Goal: Communication & Community: Answer question/provide support

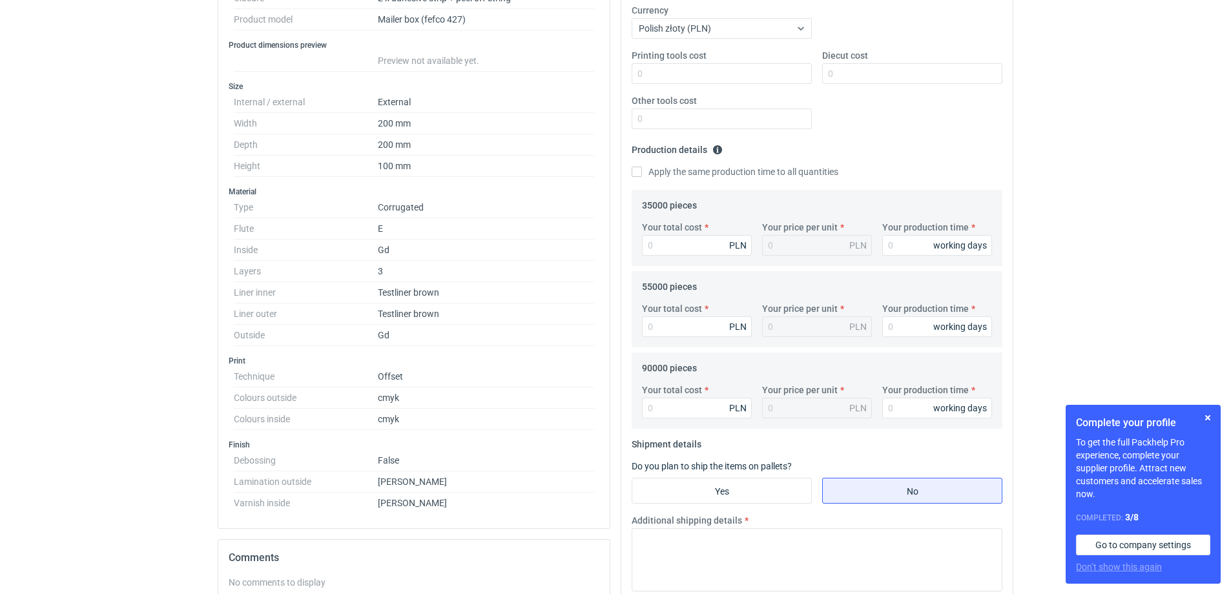
scroll to position [258, 0]
drag, startPoint x: 620, startPoint y: 346, endPoint x: 1082, endPoint y: 216, distance: 480.3
click at [1082, 216] on div "RFQs Specs Designs Items Orders Customers Tools Analytics 59 MK [PERSON_NAME] […" at bounding box center [615, 39] width 1231 height 594
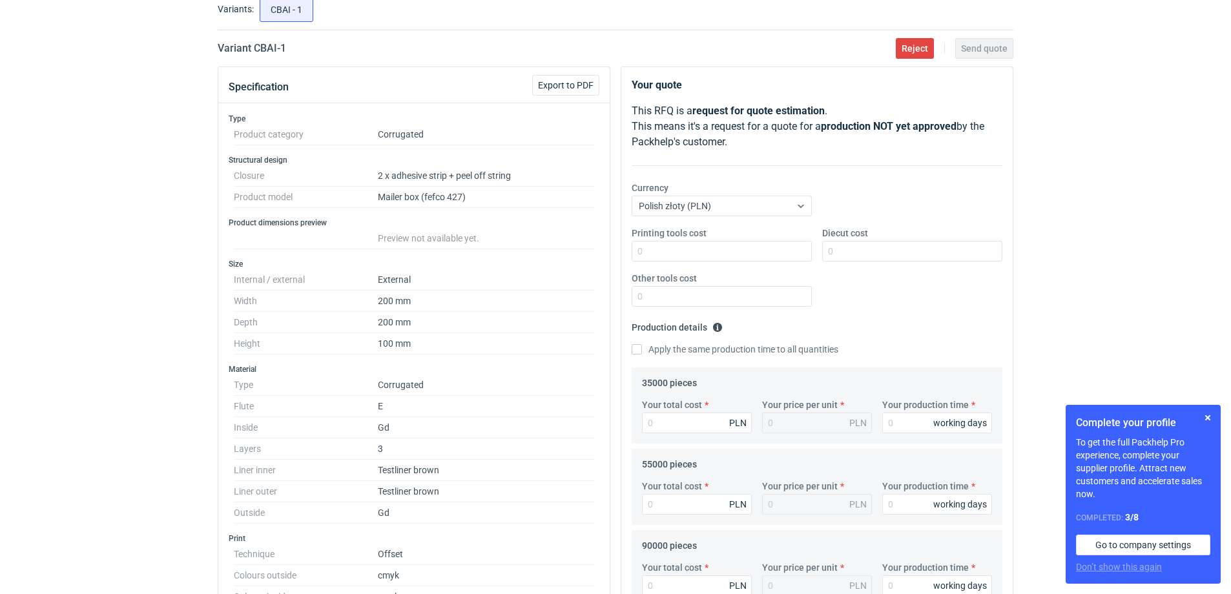
scroll to position [65, 0]
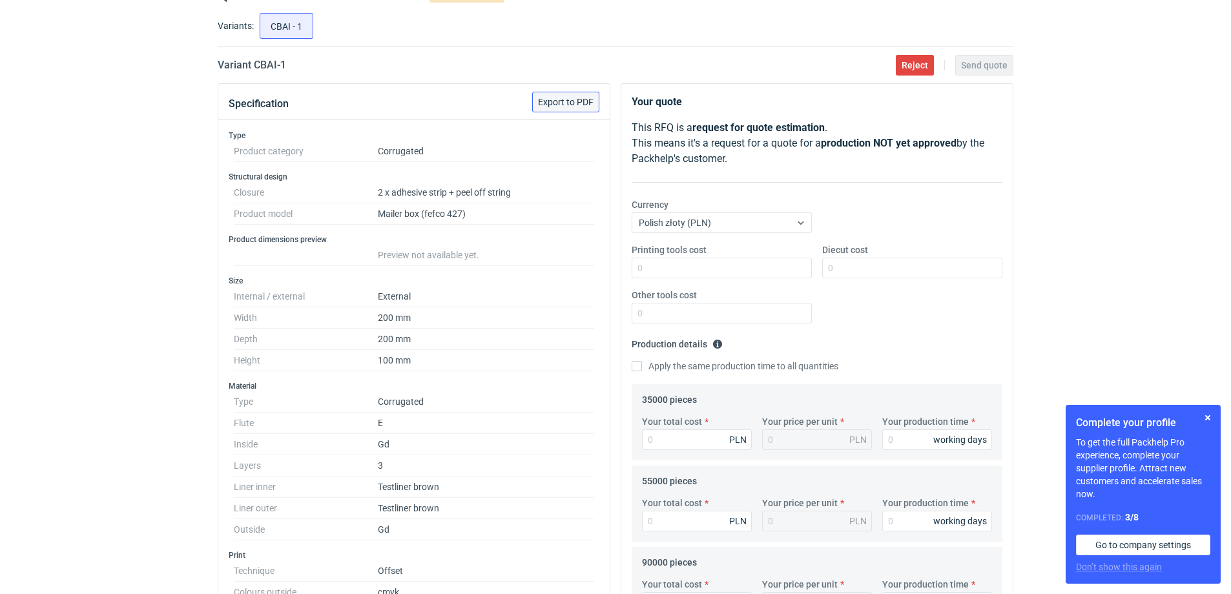
click at [569, 103] on span "Export to PDF" at bounding box center [566, 101] width 56 height 9
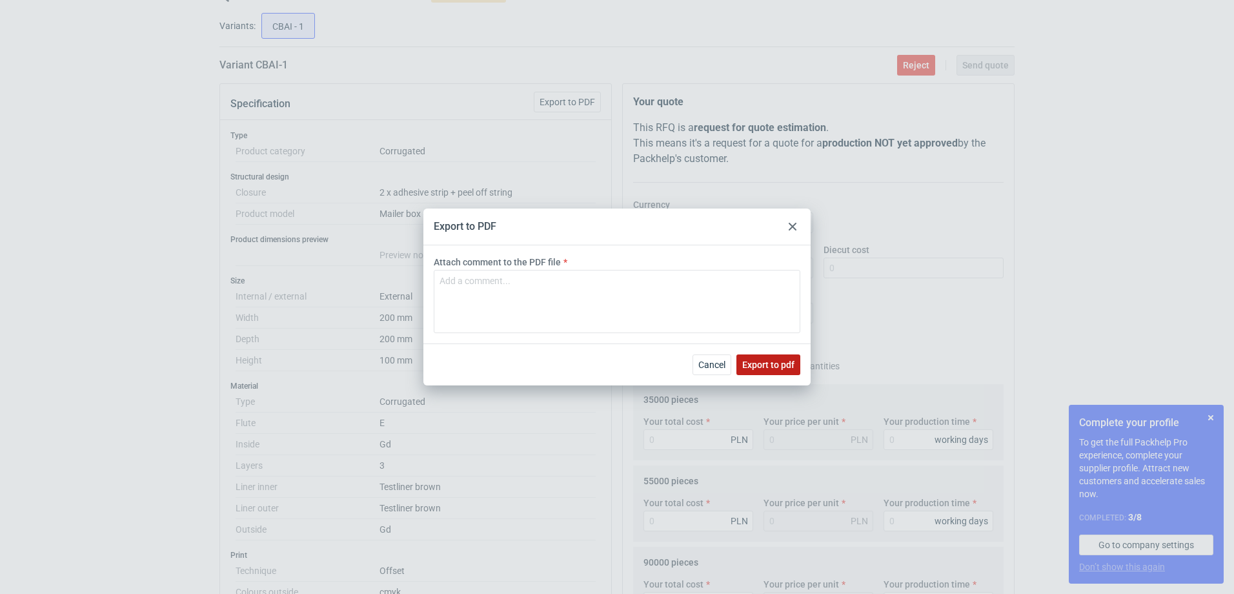
click at [776, 370] on button "Export to pdf" at bounding box center [769, 364] width 64 height 21
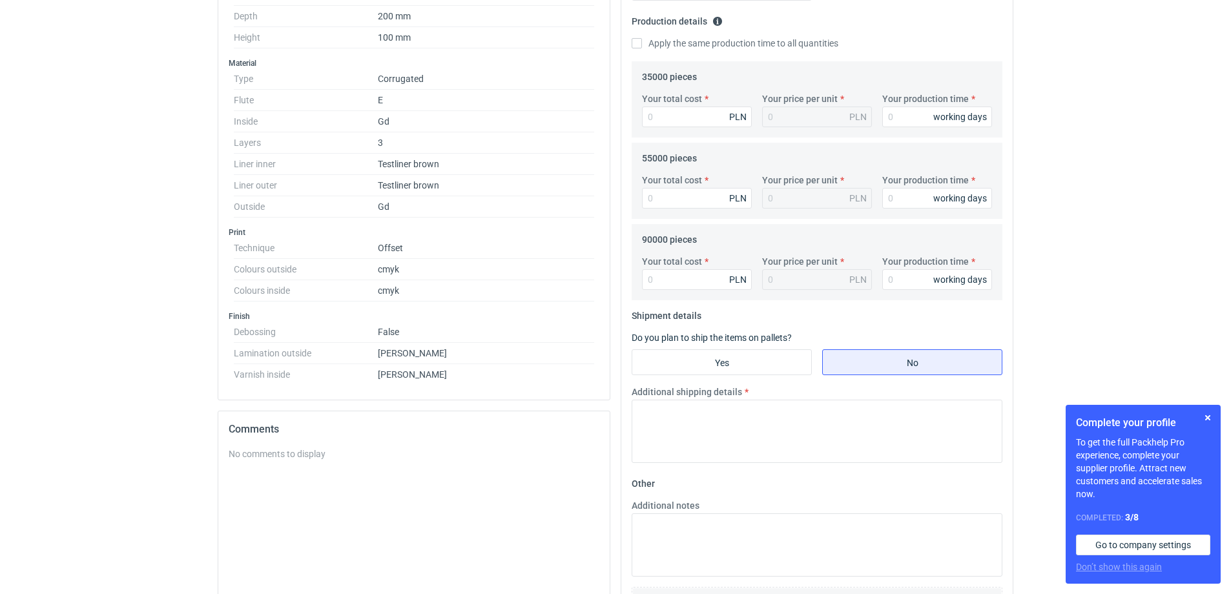
scroll to position [514, 0]
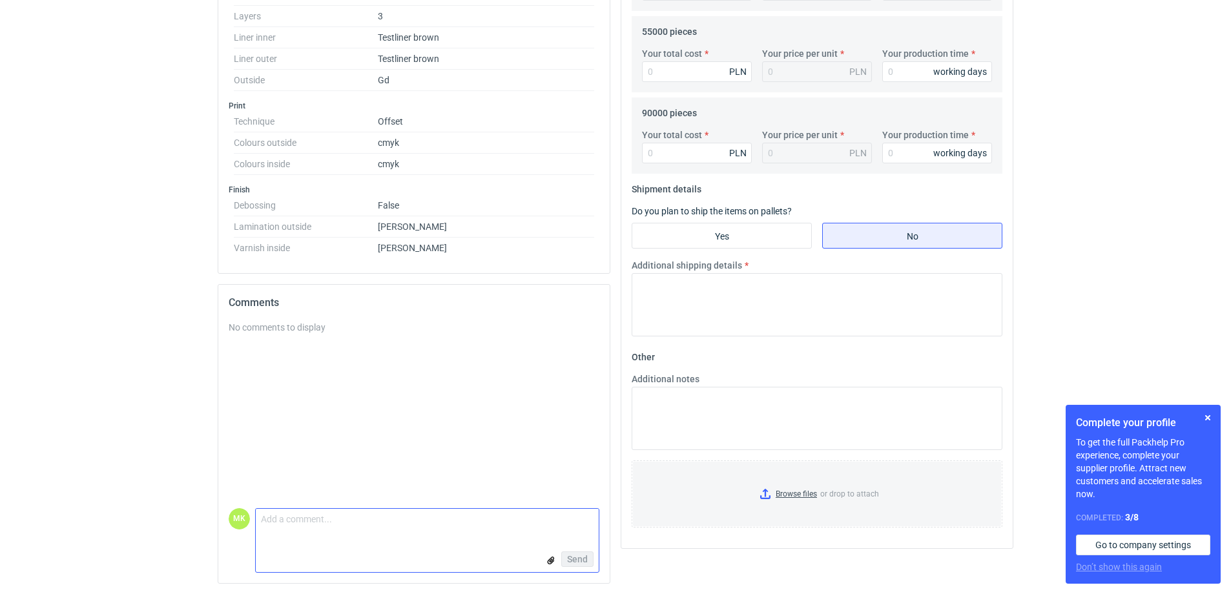
click at [313, 518] on textarea "Comment message" at bounding box center [427, 522] width 343 height 27
type textarea "M"
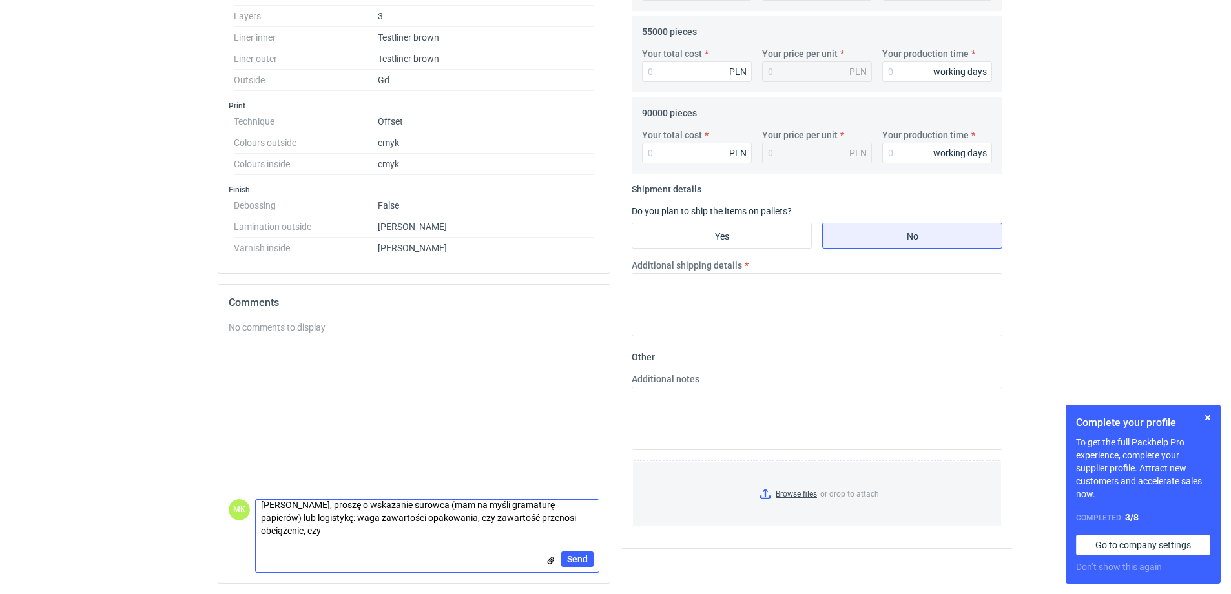
scroll to position [0, 0]
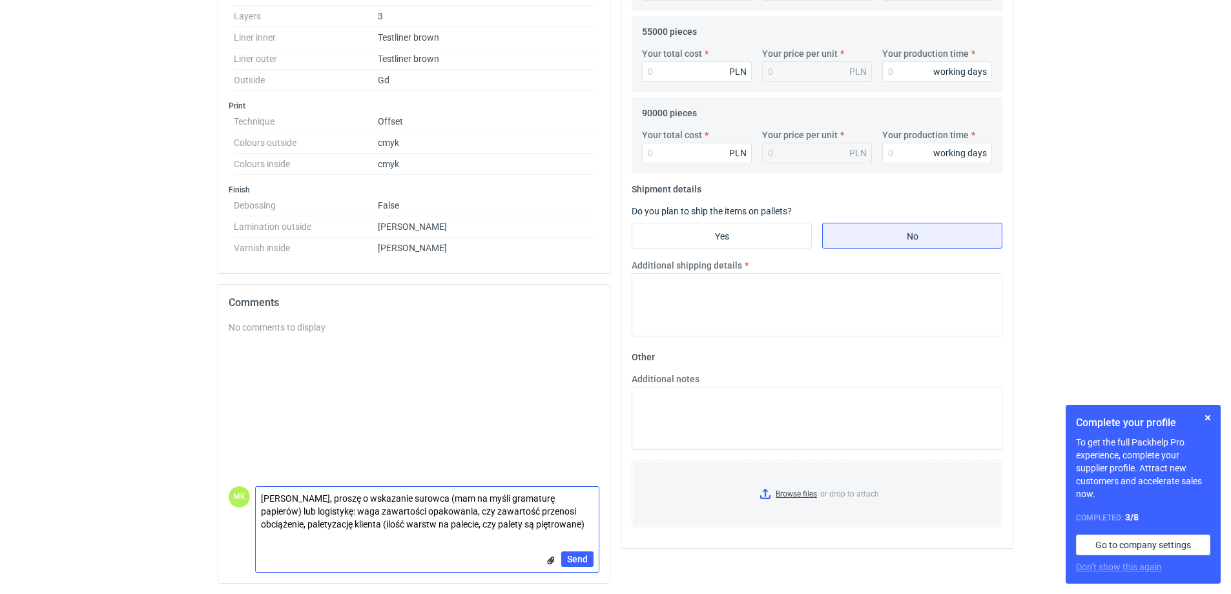
click at [538, 525] on textarea "[PERSON_NAME], proszę o wskazanie surowca (mam na myśli gramaturę papierów) lub…" at bounding box center [427, 511] width 343 height 49
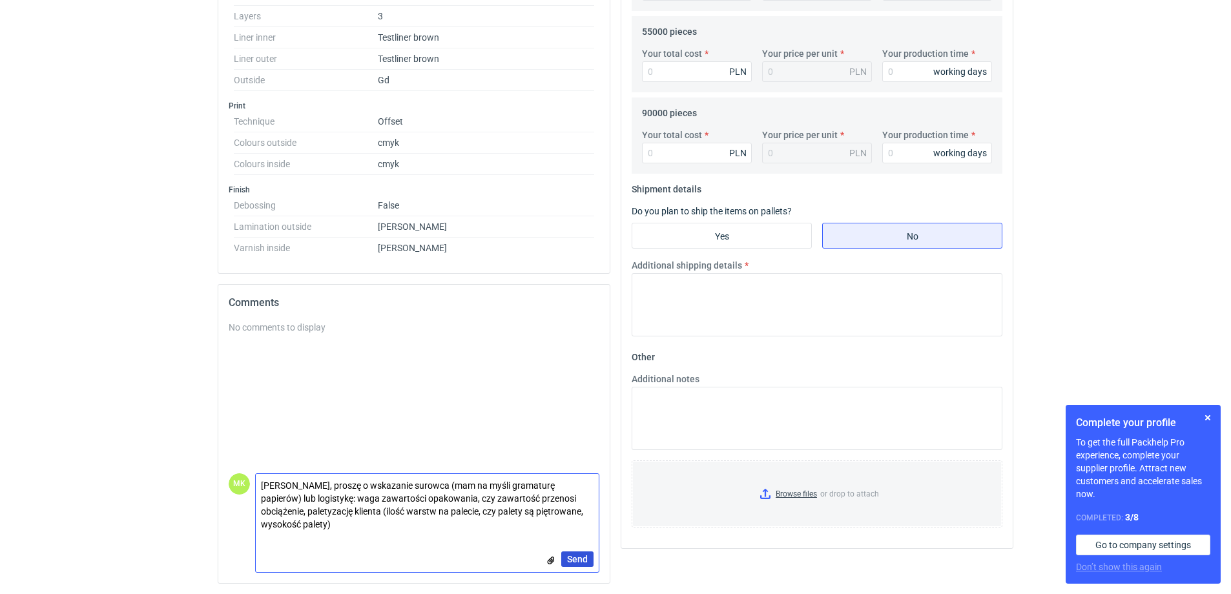
type textarea "[PERSON_NAME], proszę o wskazanie surowca (mam na myśli gramaturę papierów) lub…"
click at [581, 553] on button "Send" at bounding box center [577, 558] width 32 height 15
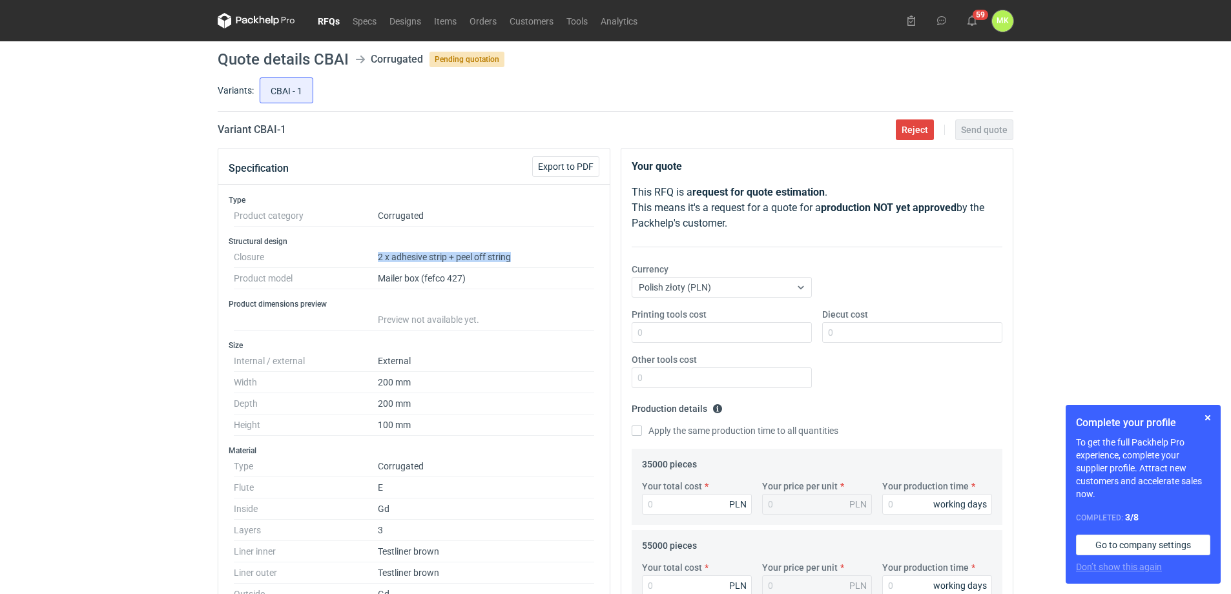
drag, startPoint x: 528, startPoint y: 255, endPoint x: 372, endPoint y: 257, distance: 156.3
click at [372, 257] on dl "Closure 2 x adhesive strip + peel off string Product model Mailer box (fefco 42…" at bounding box center [414, 268] width 360 height 43
copy dl "2 x adhesive strip + peel off string"
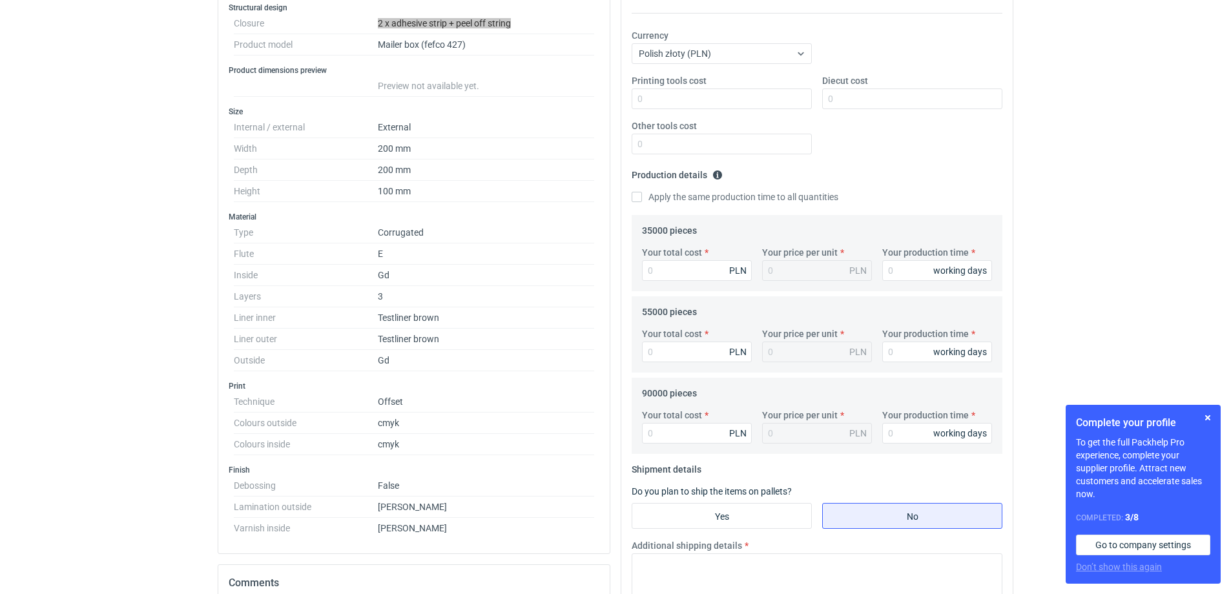
scroll to position [514, 0]
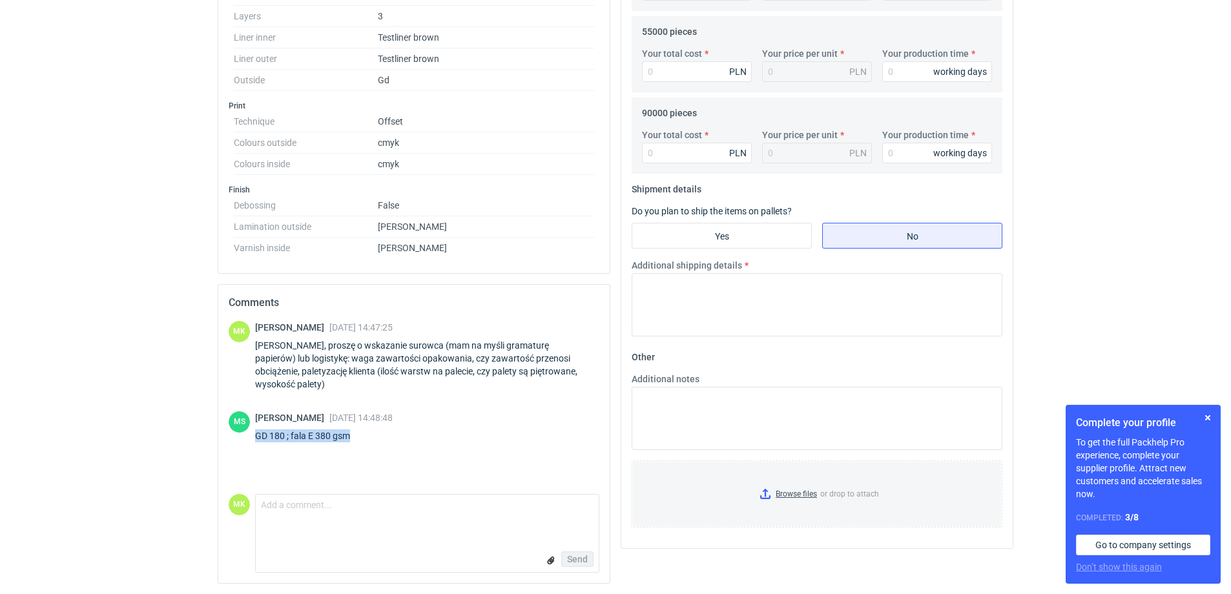
drag, startPoint x: 345, startPoint y: 437, endPoint x: 250, endPoint y: 444, distance: 95.8
click at [250, 444] on div "MS [PERSON_NAME] [DATE] 14:48:48 GD 180 ; fala E 380 gsm" at bounding box center [414, 429] width 371 height 36
copy div "GD 180 ; fala E 380 gsm"
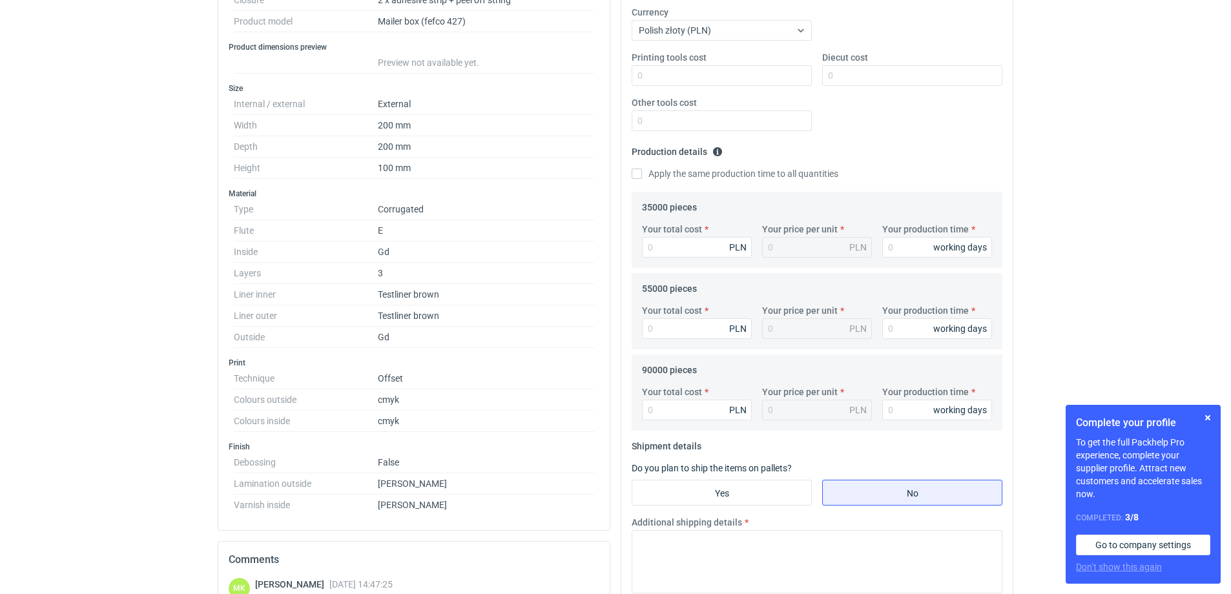
scroll to position [256, 0]
drag, startPoint x: 384, startPoint y: 274, endPoint x: 365, endPoint y: 271, distance: 18.4
click at [365, 271] on dl "Type Corrugated Flute E Inside Gd Layers 3 Liner inner Testliner brown Liner ou…" at bounding box center [414, 274] width 360 height 149
copy dl "3"
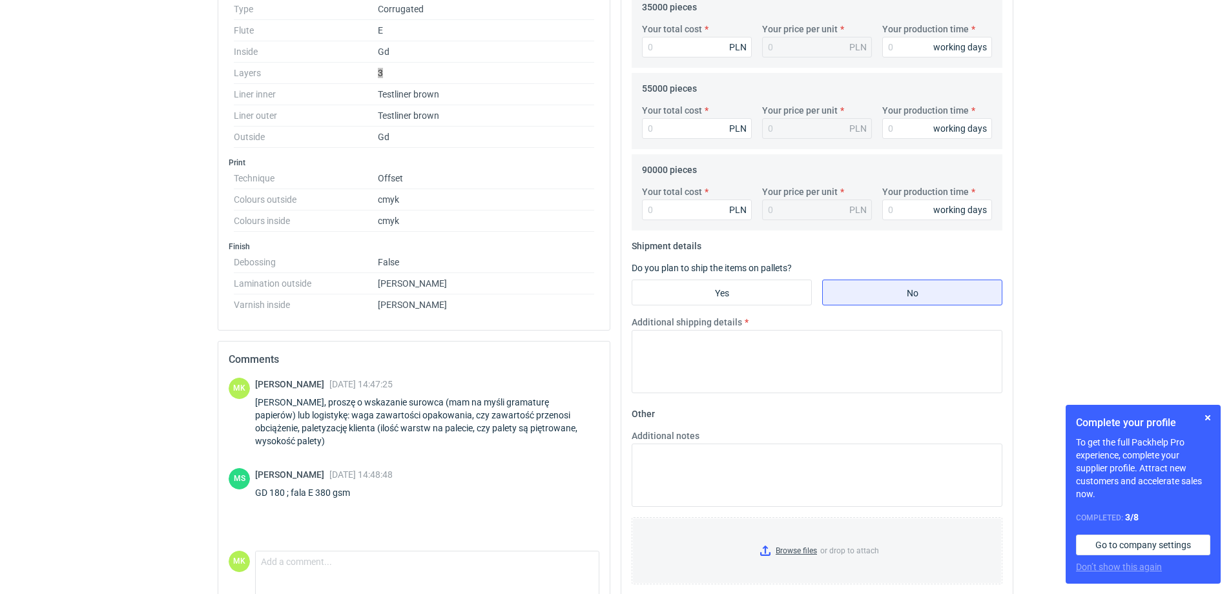
scroll to position [514, 0]
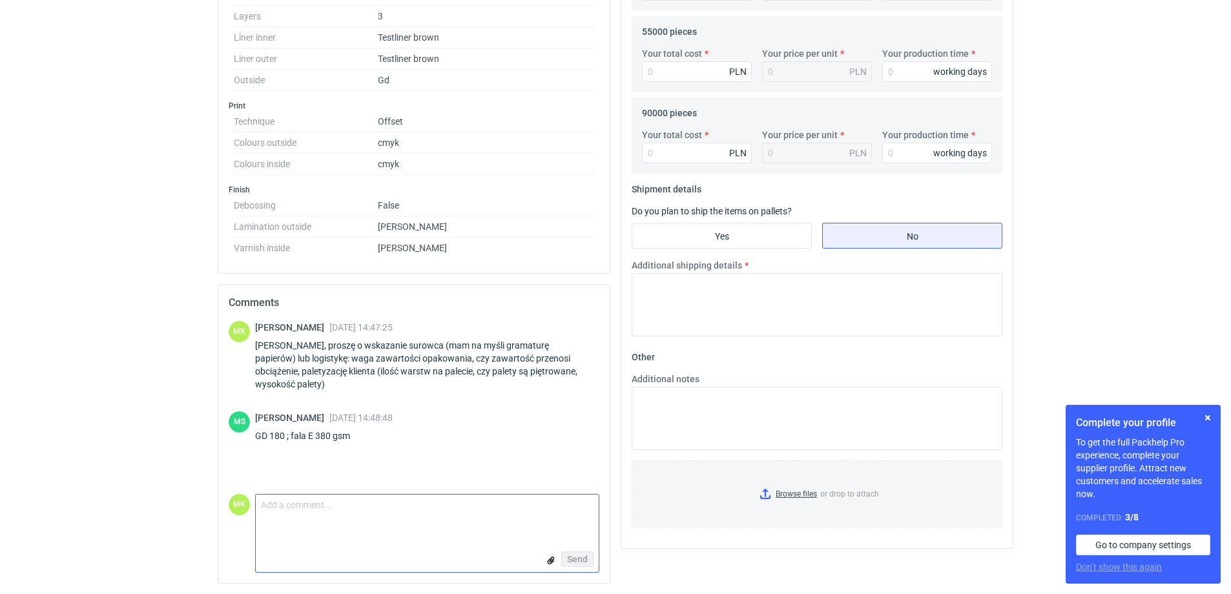
drag, startPoint x: 389, startPoint y: 522, endPoint x: 394, endPoint y: 512, distance: 10.7
click at [391, 522] on textarea "Comment message" at bounding box center [427, 515] width 343 height 41
type textarea "Dziękuję, wystawiam do wyceny"
click at [584, 558] on span "Send" at bounding box center [577, 559] width 21 height 9
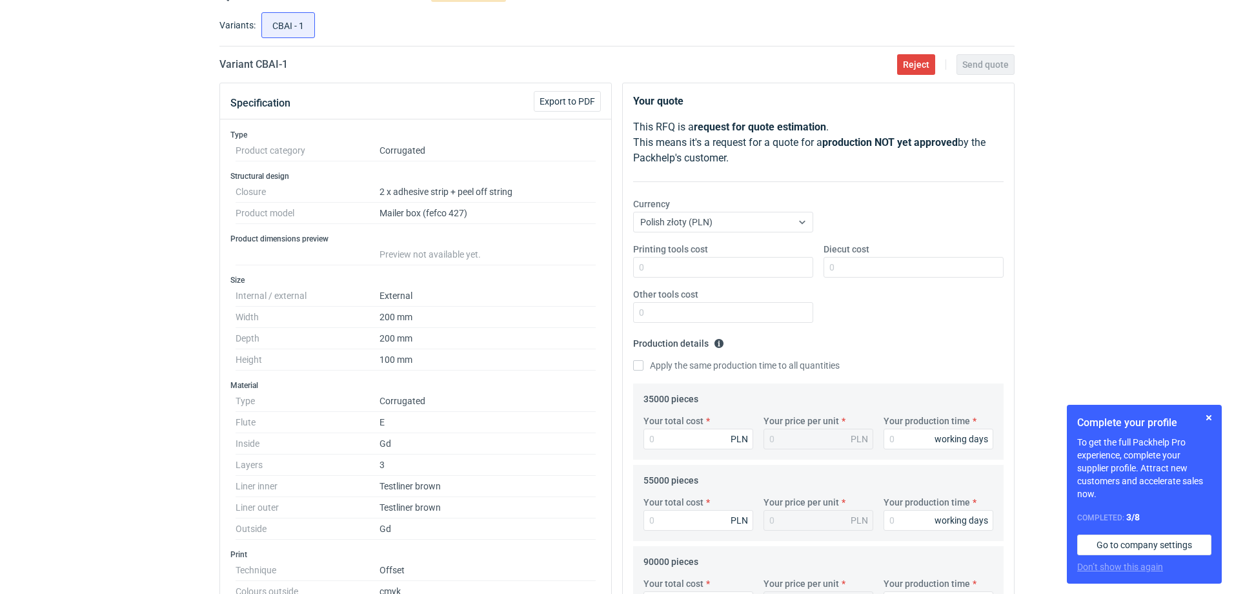
scroll to position [0, 0]
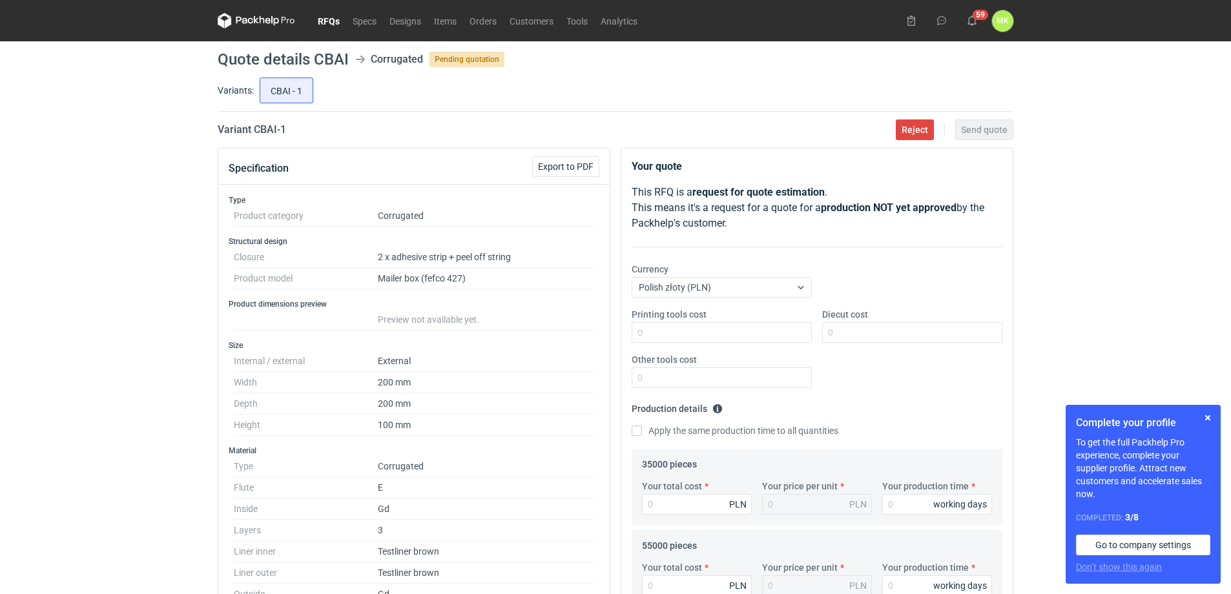
click at [255, 25] on icon at bounding box center [256, 20] width 77 height 15
